Goal: Information Seeking & Learning: Check status

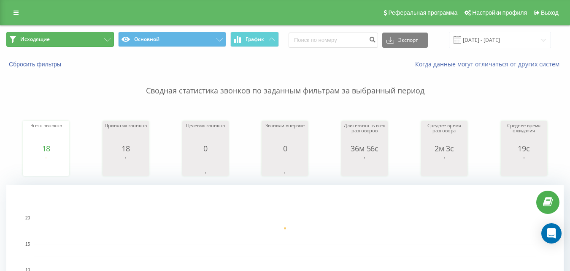
click at [82, 38] on button "Исходящие" at bounding box center [60, 39] width 108 height 15
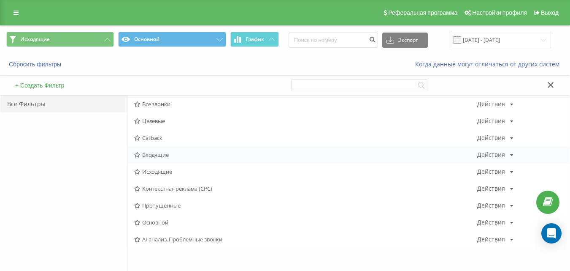
click at [163, 152] on span "Входящие" at bounding box center [305, 155] width 343 height 6
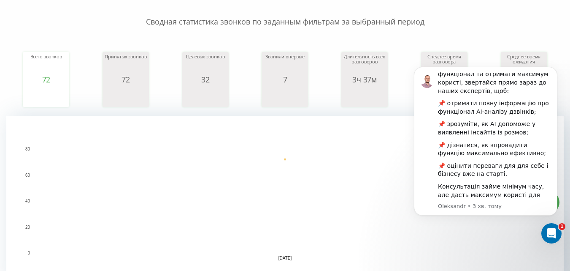
scroll to position [169, 0]
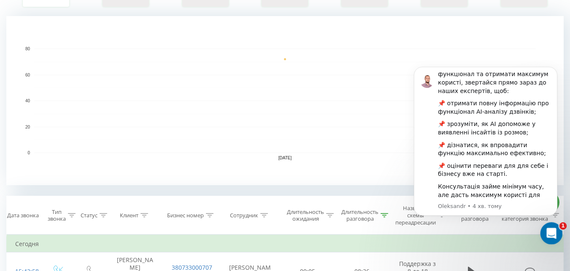
click at [543, 228] on div "Відкрити програму для спілкування Intercom" at bounding box center [550, 232] width 28 height 28
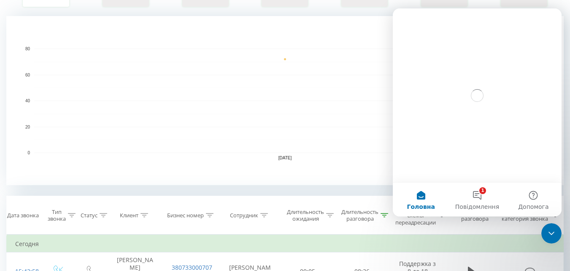
scroll to position [0, 0]
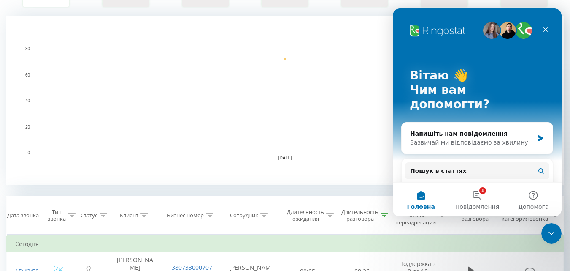
click at [276, 119] on rect "A chart." at bounding box center [285, 101] width 502 height 104
click at [544, 230] on div "Закрити програму для спілкування Intercom" at bounding box center [550, 232] width 20 height 20
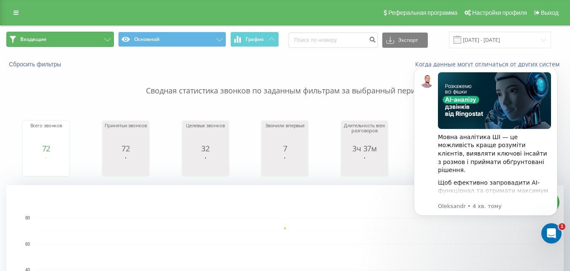
click at [66, 42] on button "Входящие" at bounding box center [60, 39] width 108 height 15
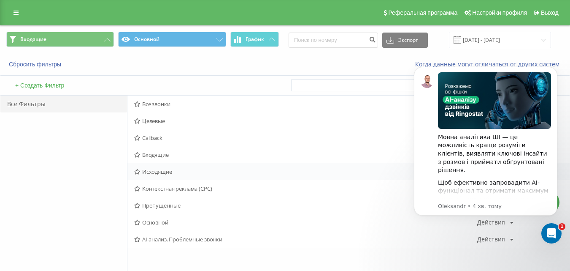
click at [163, 169] on span "Исходящие" at bounding box center [305, 171] width 343 height 6
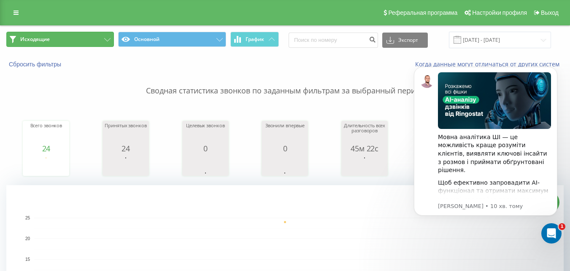
click at [90, 38] on button "Исходящие" at bounding box center [60, 39] width 108 height 15
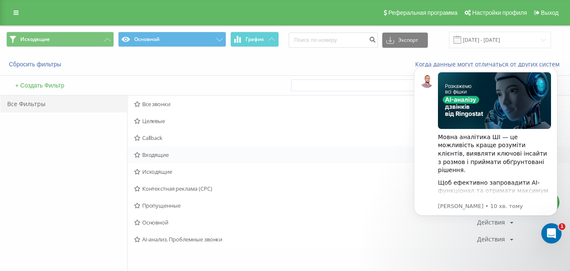
click at [179, 155] on span "Входящие" at bounding box center [305, 155] width 343 height 6
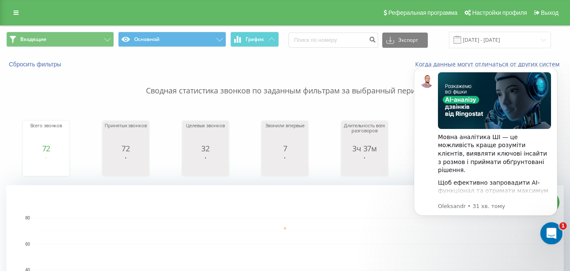
click at [554, 227] on div "Відкрити програму для спілкування Intercom" at bounding box center [550, 232] width 28 height 28
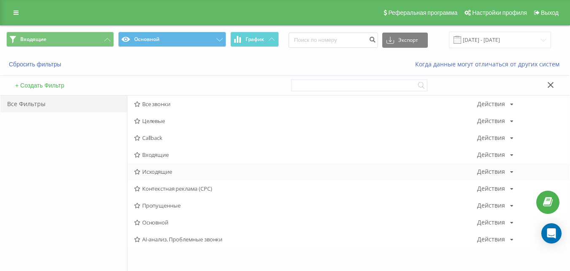
click at [173, 176] on div "Исходящие Действия Редактировать Копировать Удалить По умолчанию Поделиться" at bounding box center [348, 171] width 442 height 17
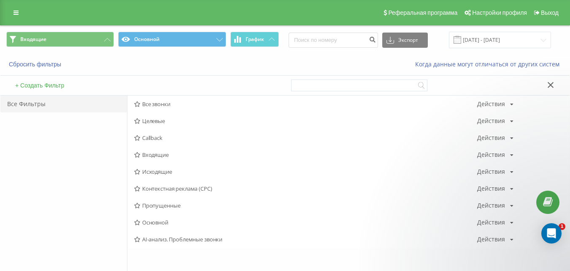
drag, startPoint x: 174, startPoint y: 173, endPoint x: 166, endPoint y: 171, distance: 7.8
click at [174, 173] on span "Исходящие" at bounding box center [305, 171] width 343 height 6
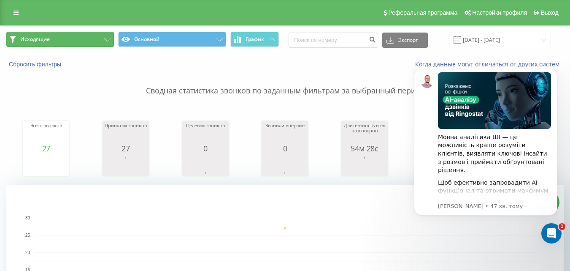
click at [57, 40] on button "Исходящие" at bounding box center [60, 39] width 108 height 15
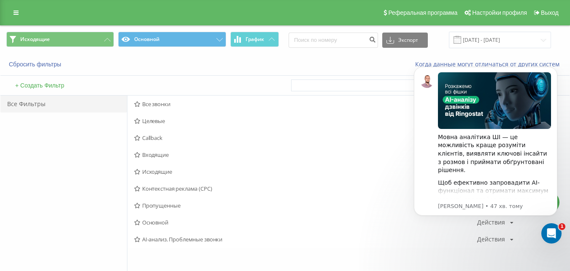
click at [160, 157] on span "Входящие" at bounding box center [305, 155] width 343 height 6
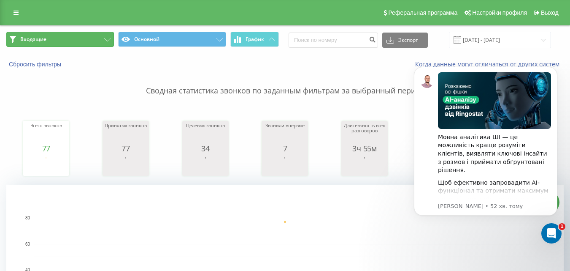
click at [66, 43] on button "Входящие" at bounding box center [60, 39] width 108 height 15
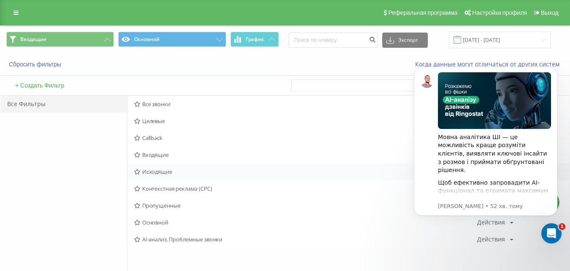
click at [160, 173] on span "Исходящие" at bounding box center [305, 171] width 343 height 6
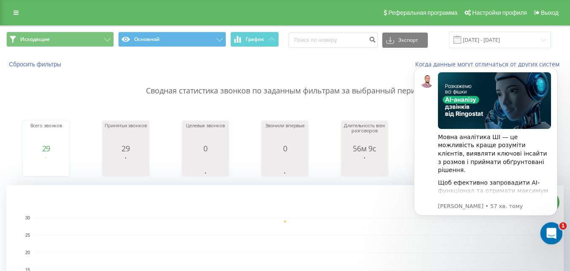
click at [548, 227] on icon "Відкрити програму для спілкування Intercom" at bounding box center [551, 232] width 14 height 14
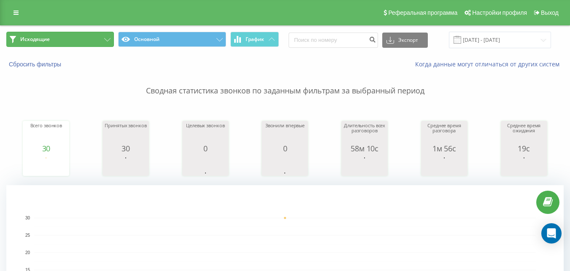
click at [105, 35] on button "Исходящие" at bounding box center [60, 39] width 108 height 15
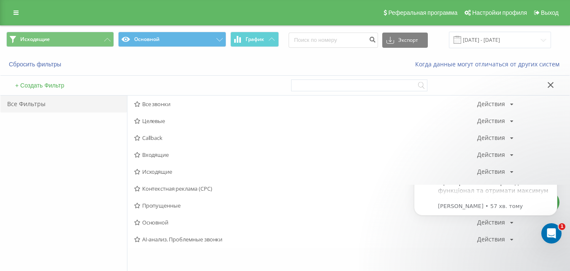
click at [162, 157] on span "Входящие" at bounding box center [305, 155] width 343 height 6
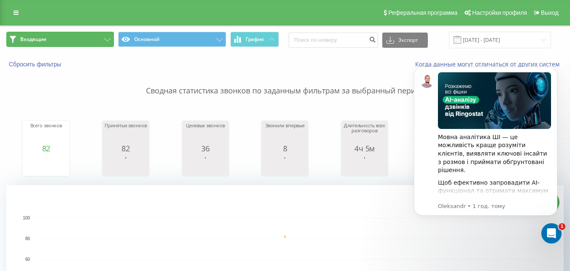
click at [81, 43] on button "Входящие" at bounding box center [60, 39] width 108 height 15
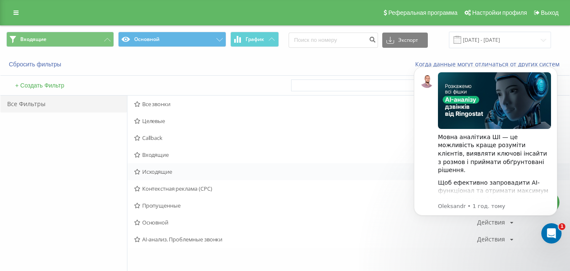
click at [154, 174] on span "Исходящие" at bounding box center [305, 171] width 343 height 6
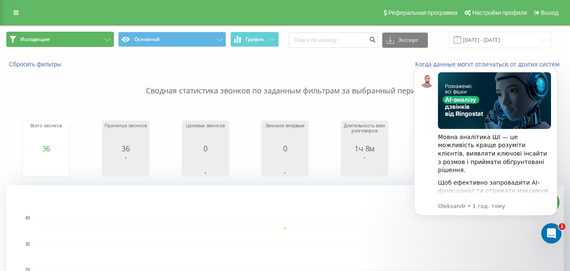
click at [69, 38] on button "Исходящие" at bounding box center [60, 39] width 108 height 15
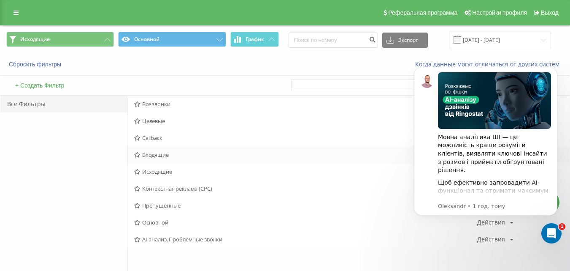
click at [149, 154] on span "Входящие" at bounding box center [305, 155] width 343 height 6
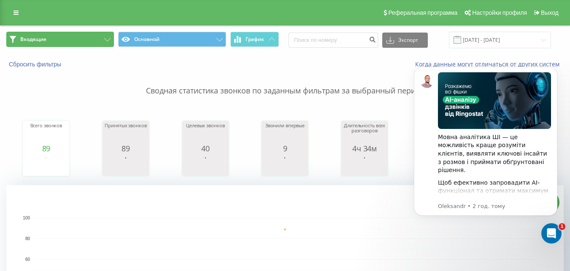
click at [91, 38] on button "Входящие" at bounding box center [60, 39] width 108 height 15
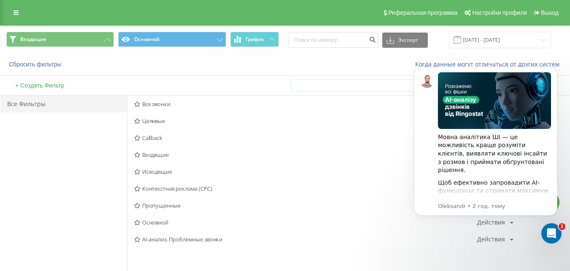
click at [172, 171] on span "Исходящие" at bounding box center [305, 171] width 343 height 6
